Goal: Information Seeking & Learning: Learn about a topic

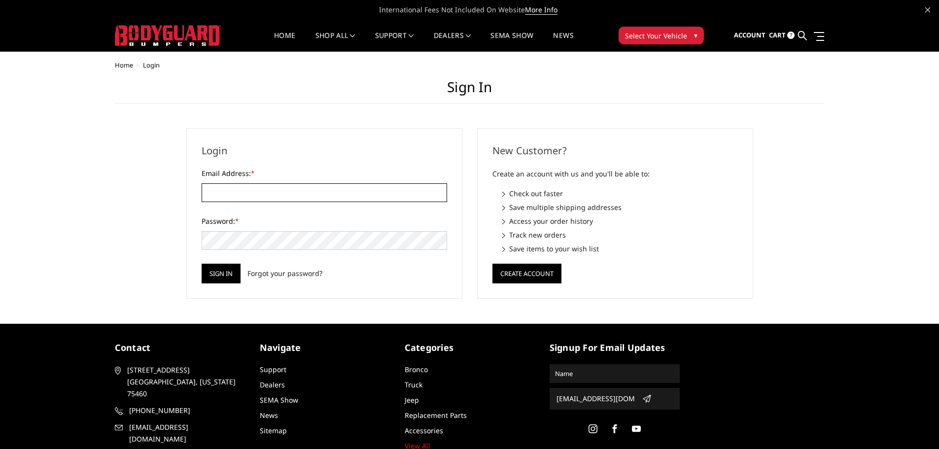
click at [286, 186] on input "Email Address: *" at bounding box center [325, 192] width 246 height 19
type input "[EMAIL_ADDRESS][DOMAIN_NAME]"
click at [202, 264] on input "Sign in" at bounding box center [221, 274] width 39 height 20
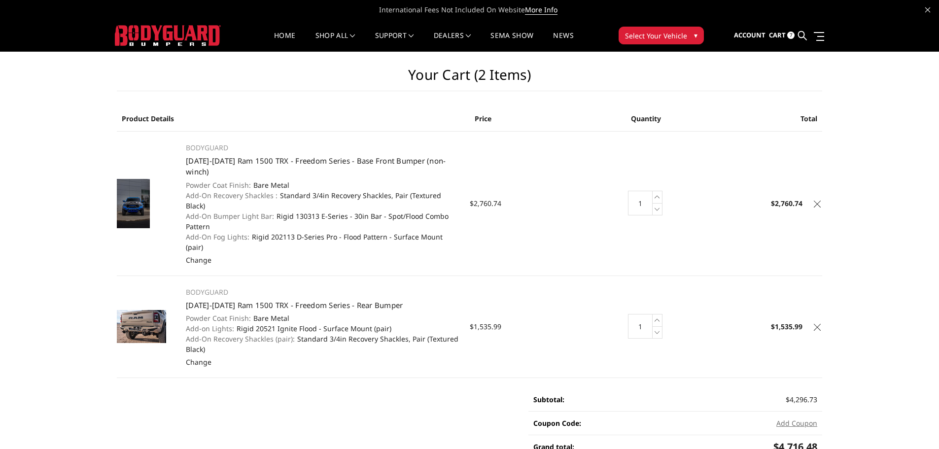
click at [768, 35] on ul "Account Sign out Cart 7 Search Search" at bounding box center [779, 35] width 90 height 31
click at [789, 36] on span "7" at bounding box center [790, 35] width 7 height 7
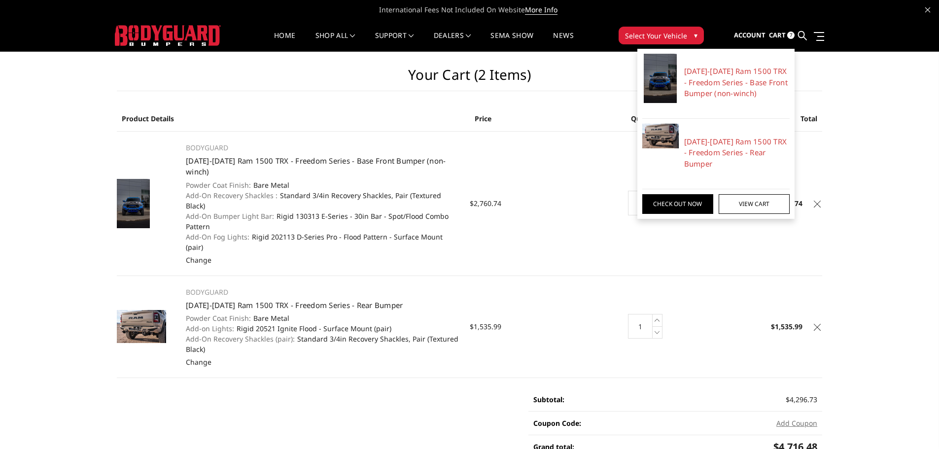
click at [883, 174] on div "Your Cart (2 items) Product Details Price Quantity Total BODYGUARD 2021-2024 Ra…" at bounding box center [469, 324] width 939 height 544
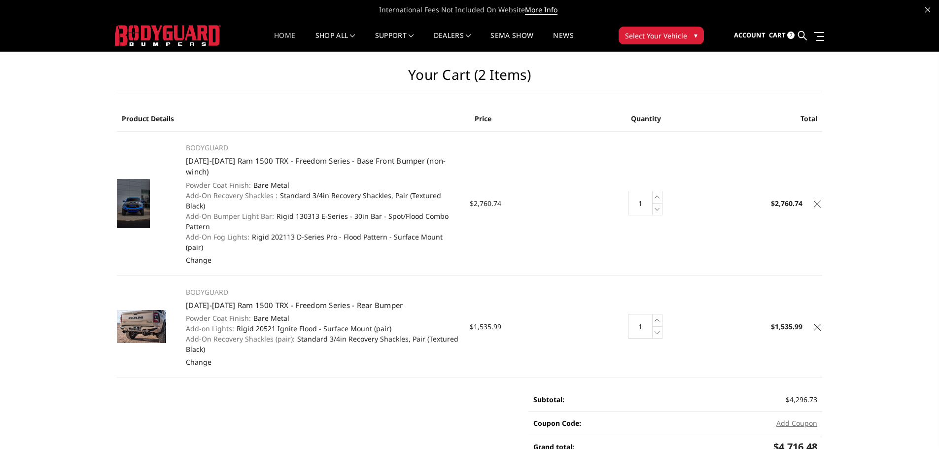
click at [283, 36] on link "Home" at bounding box center [284, 41] width 21 height 19
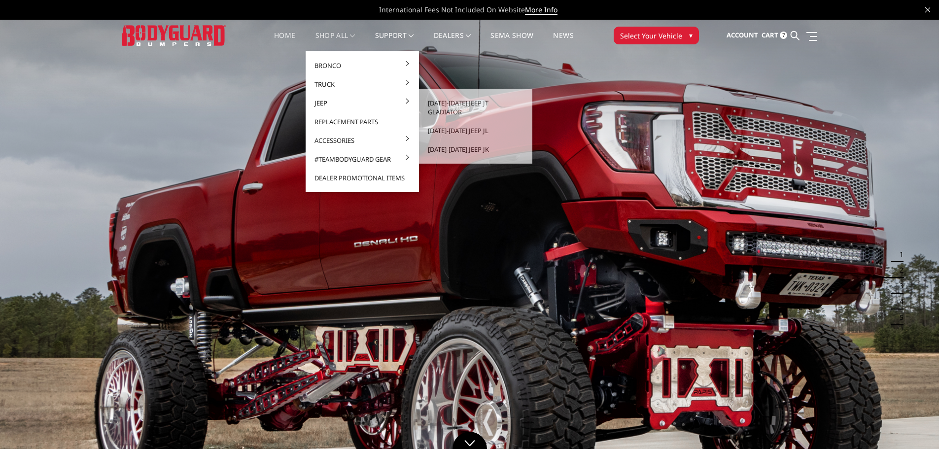
click at [334, 106] on link "Jeep" at bounding box center [363, 103] width 106 height 19
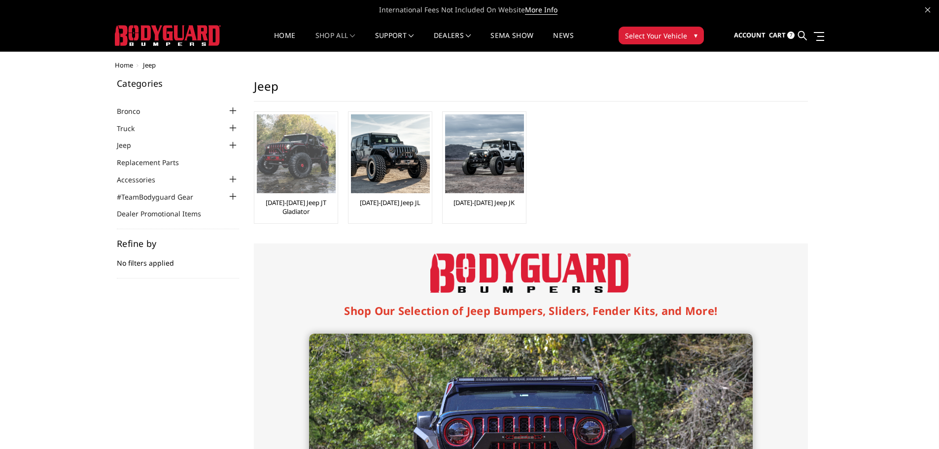
click at [288, 181] on img at bounding box center [296, 153] width 79 height 79
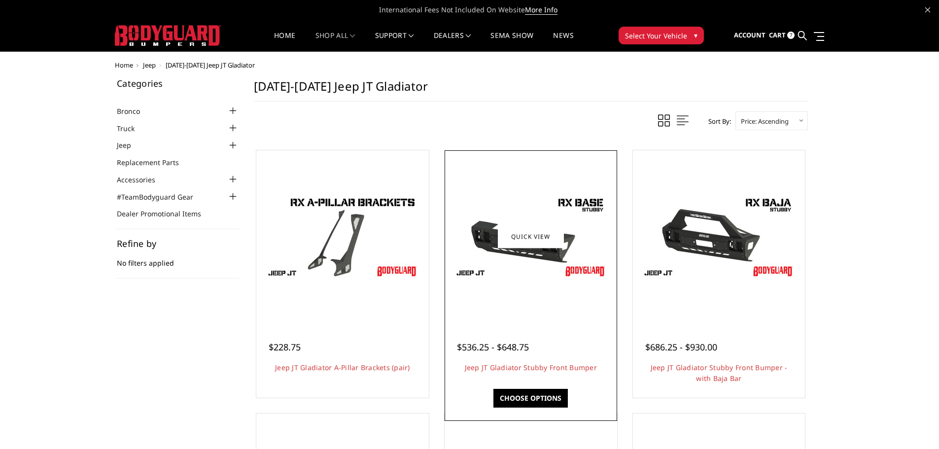
click at [495, 245] on img at bounding box center [531, 236] width 158 height 89
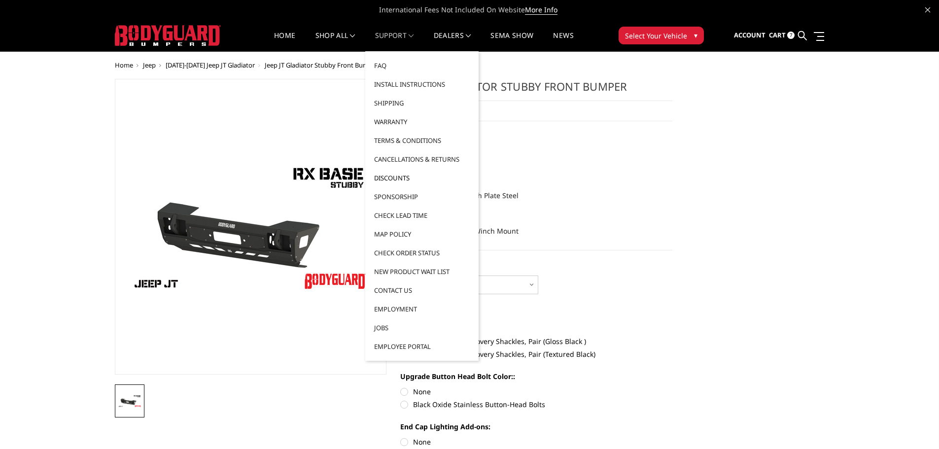
click at [398, 173] on link "Discounts" at bounding box center [422, 178] width 106 height 19
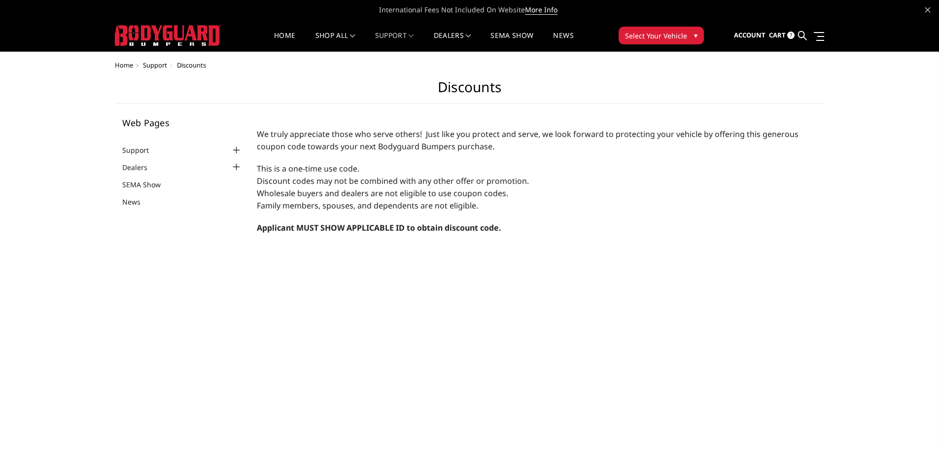
click at [169, 33] on img at bounding box center [168, 35] width 106 height 21
click at [275, 35] on link "Home" at bounding box center [284, 41] width 21 height 19
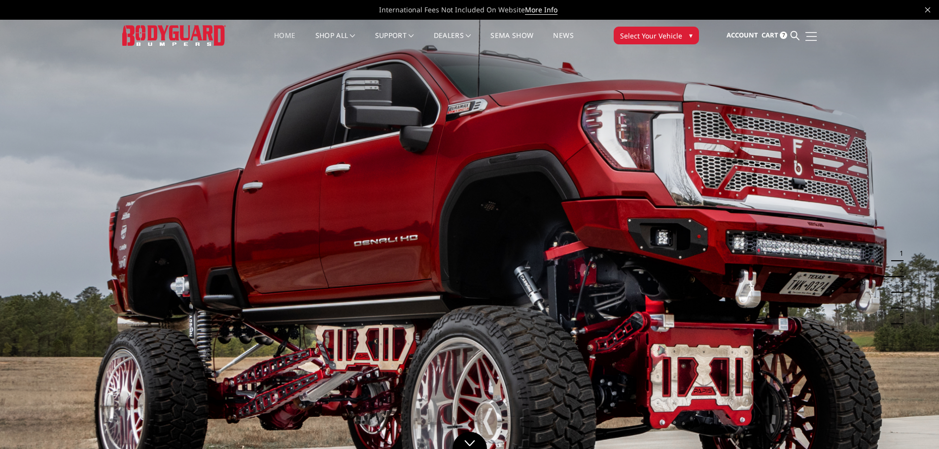
click at [812, 40] on span at bounding box center [812, 40] width 12 height 1
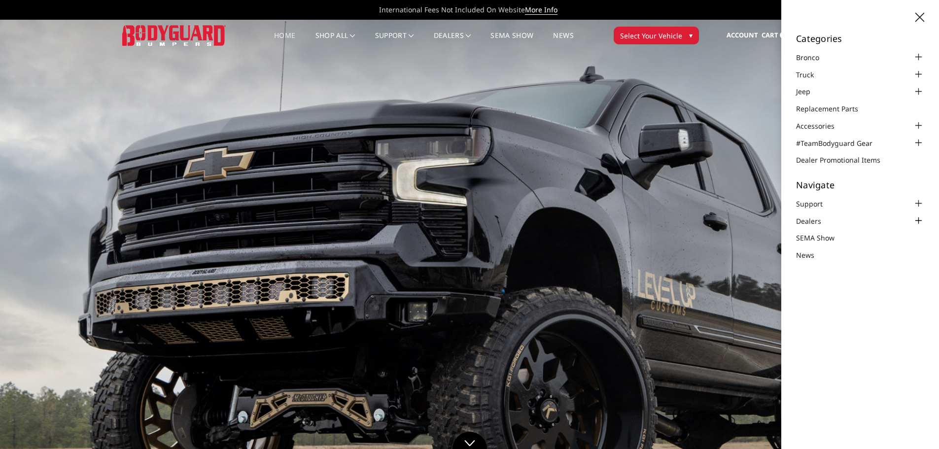
click at [837, 220] on li "Dealers Become a Dealer" at bounding box center [860, 220] width 128 height 11
click at [814, 220] on link "Dealers" at bounding box center [814, 221] width 37 height 10
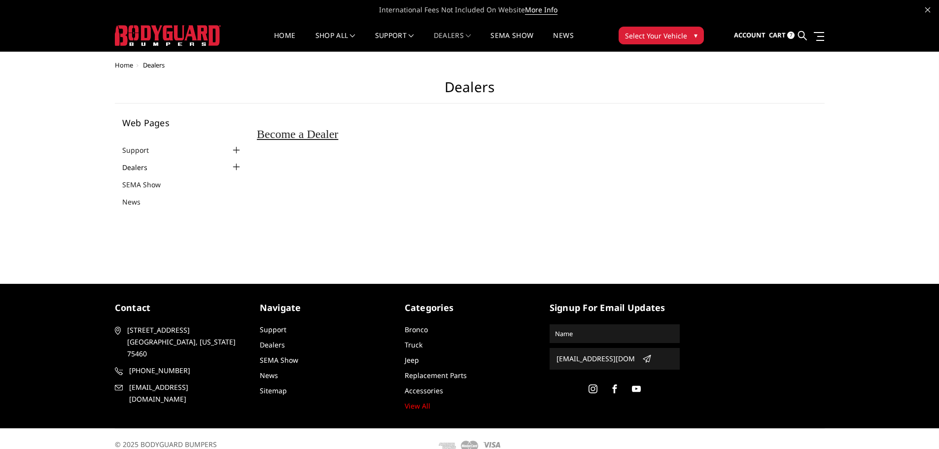
click at [136, 169] on link "Dealers" at bounding box center [140, 167] width 37 height 10
click at [307, 136] on span "Become a Dealer" at bounding box center [297, 134] width 81 height 13
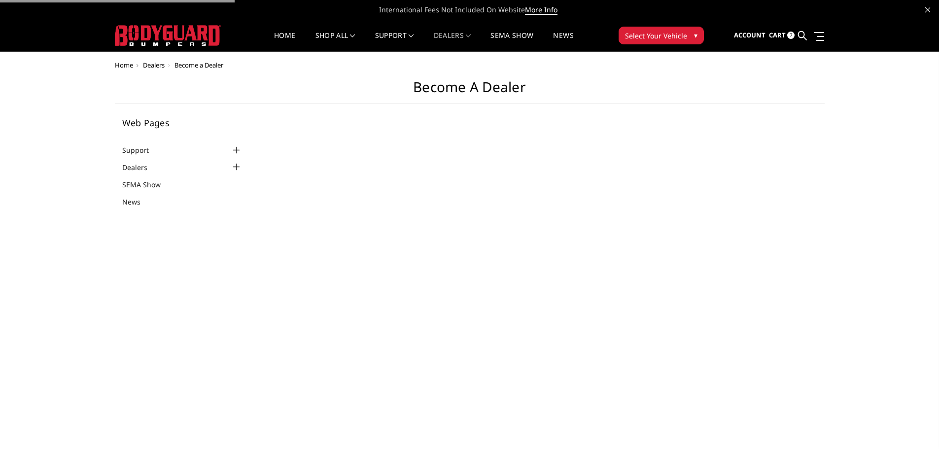
select select "US"
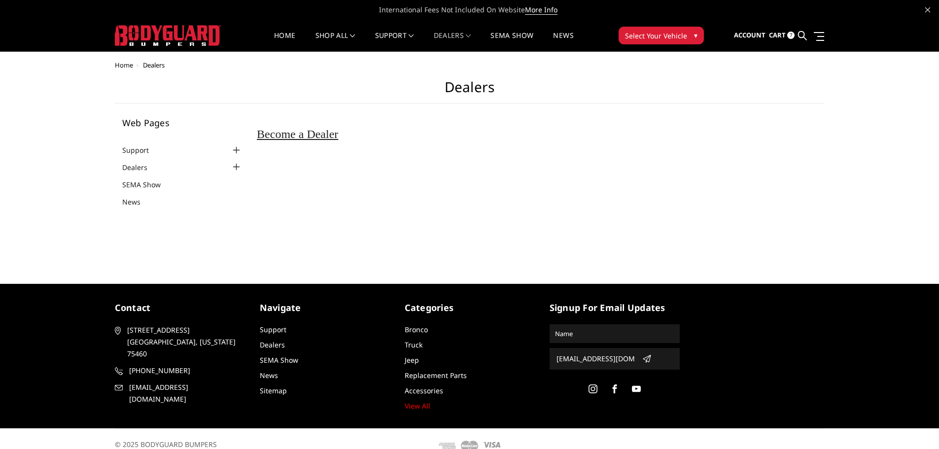
click at [164, 38] on img at bounding box center [168, 35] width 106 height 21
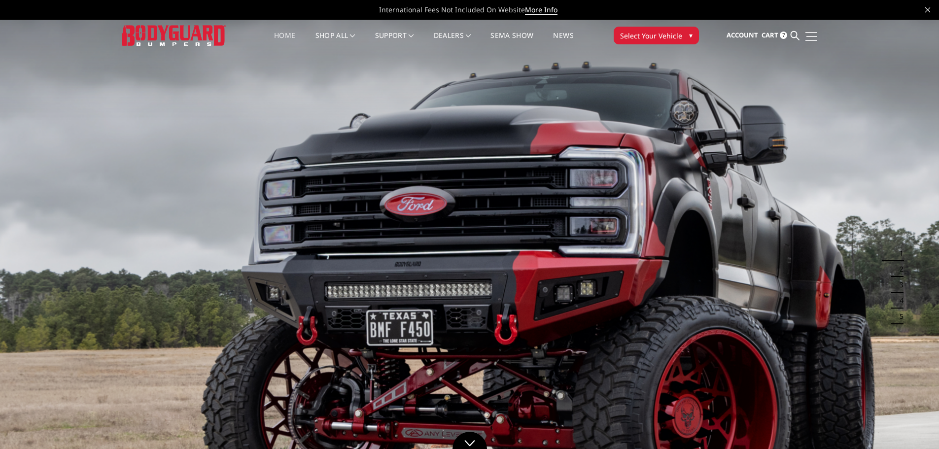
click at [814, 36] on span at bounding box center [812, 36] width 10 height 1
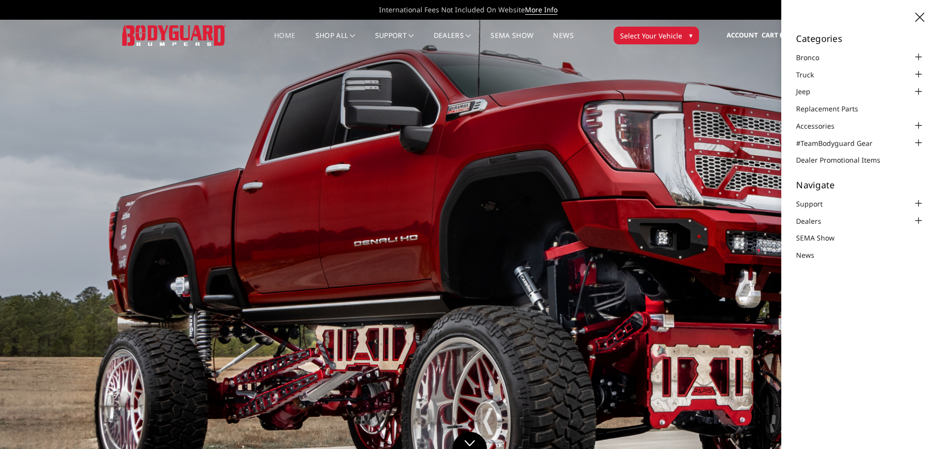
click at [464, 224] on img at bounding box center [469, 283] width 939 height 529
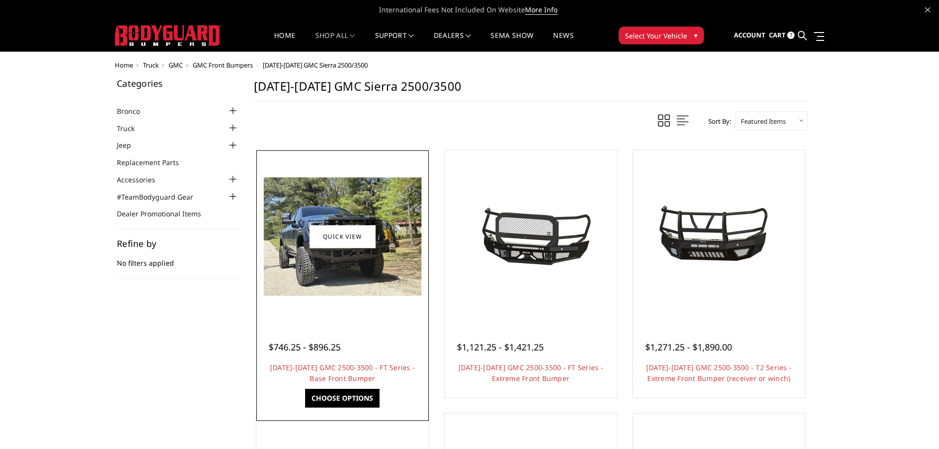
click at [327, 256] on img at bounding box center [343, 236] width 158 height 118
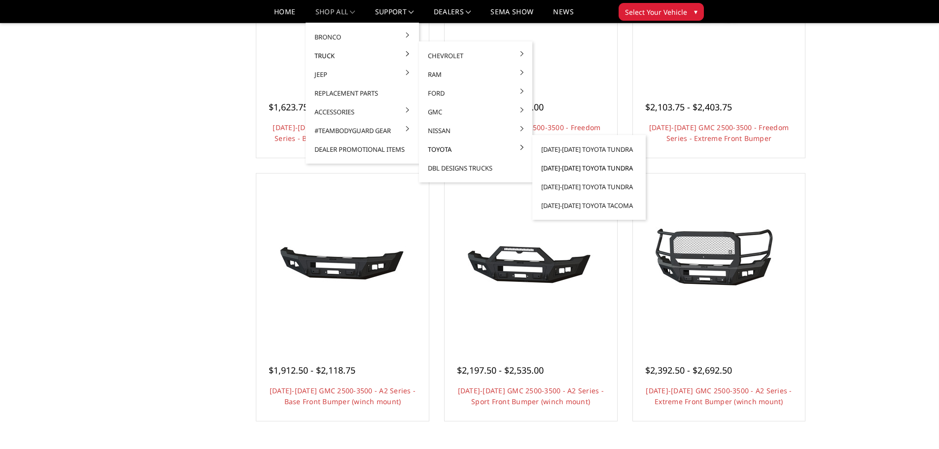
scroll to position [542, 0]
